Goal: Task Accomplishment & Management: Manage account settings

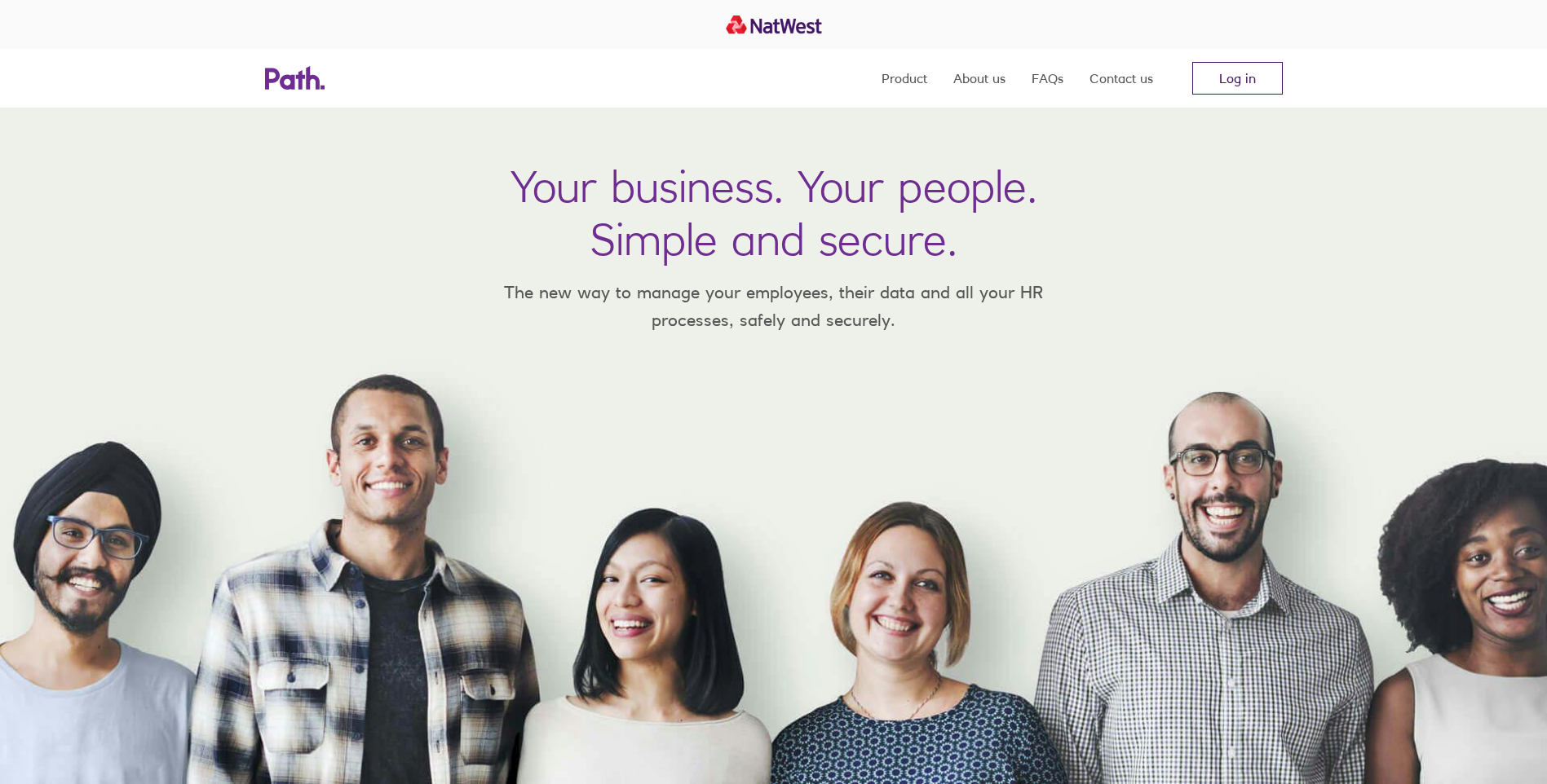
click at [1237, 75] on link "Log in" at bounding box center [1237, 78] width 91 height 32
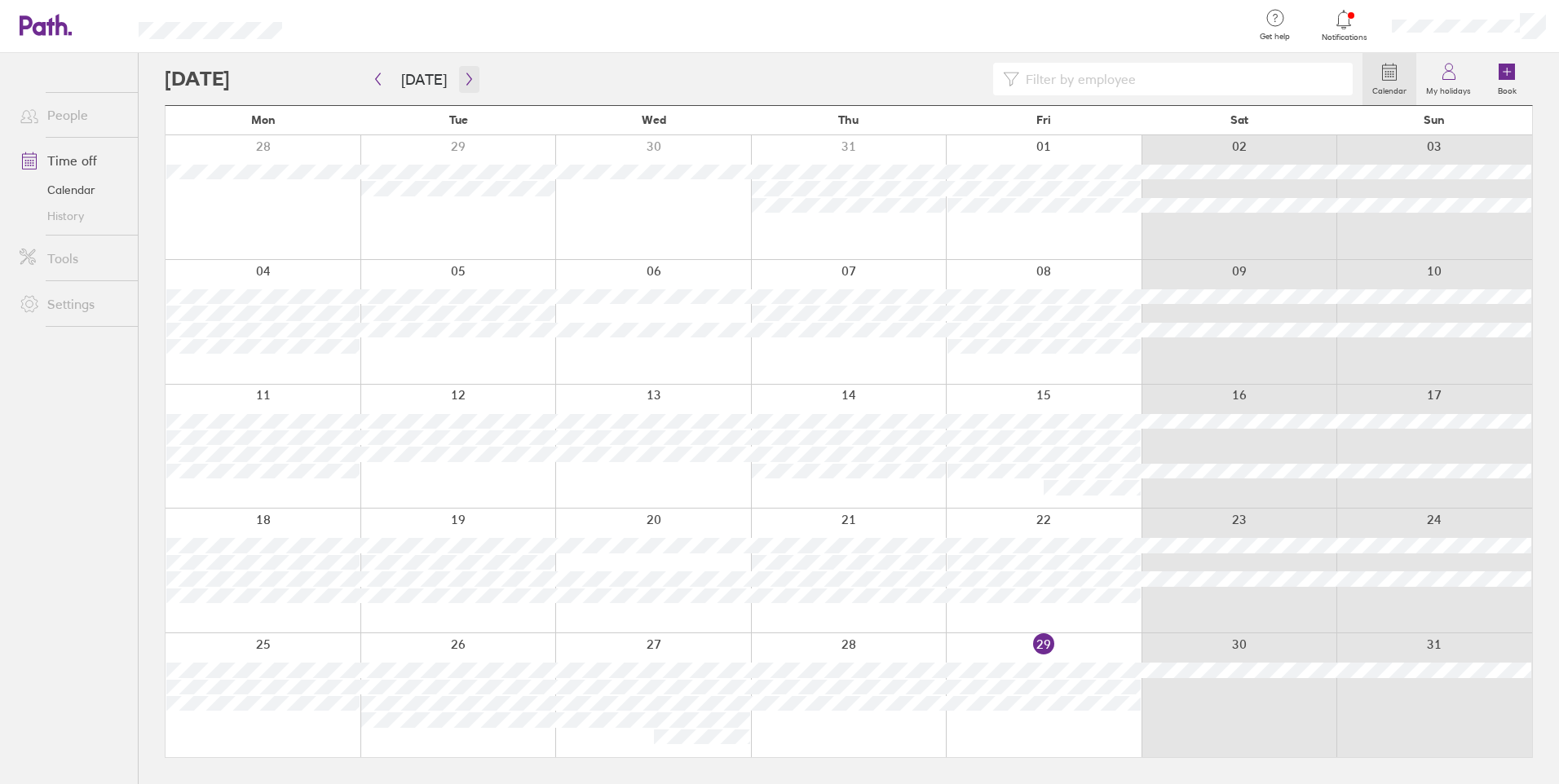
click at [463, 78] on icon "button" at bounding box center [469, 79] width 12 height 13
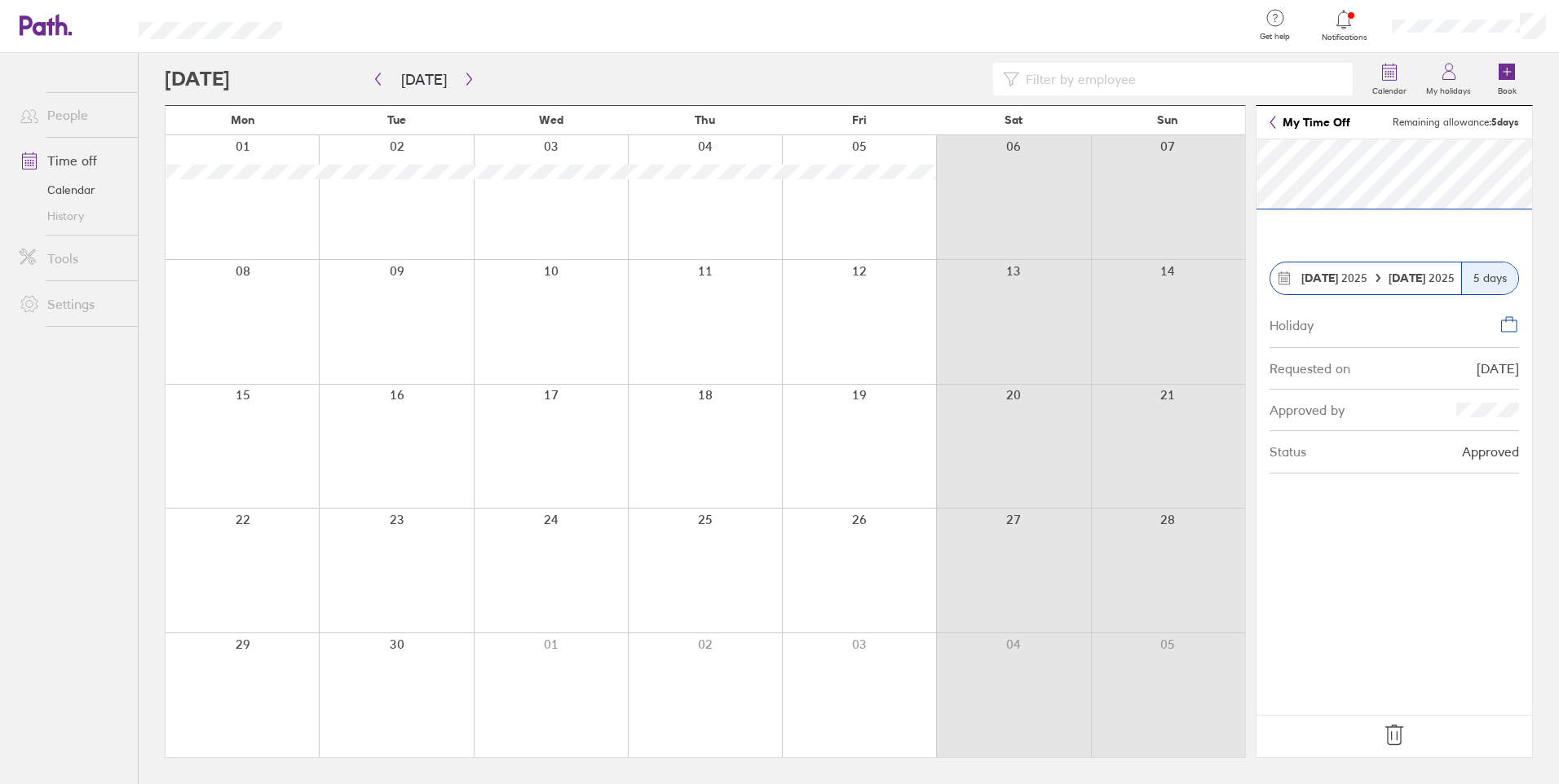
click at [1394, 733] on icon at bounding box center [1395, 735] width 26 height 26
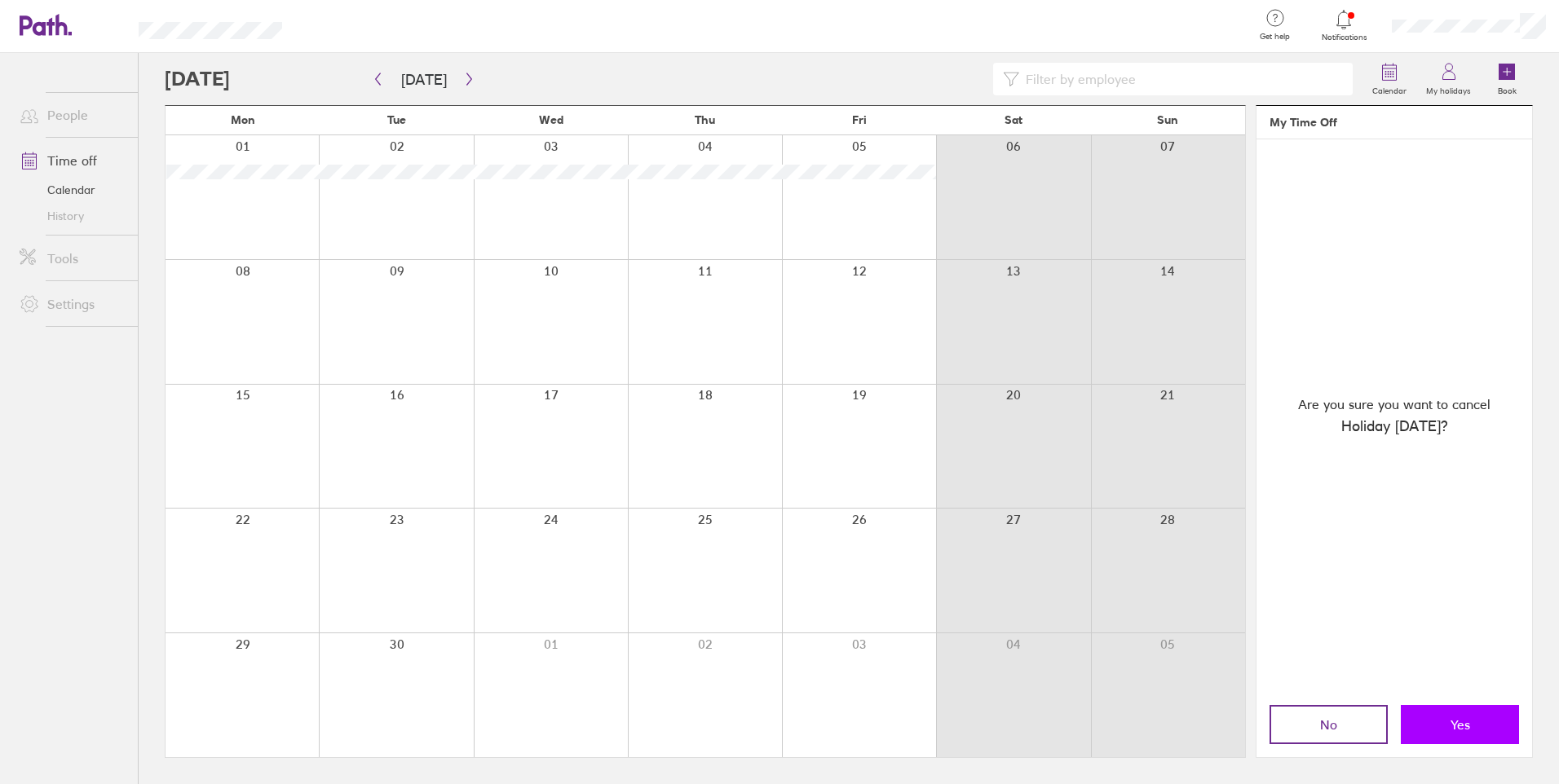
click at [1448, 727] on button "Yes" at bounding box center [1460, 725] width 118 height 39
